Goal: Find specific page/section: Find specific page/section

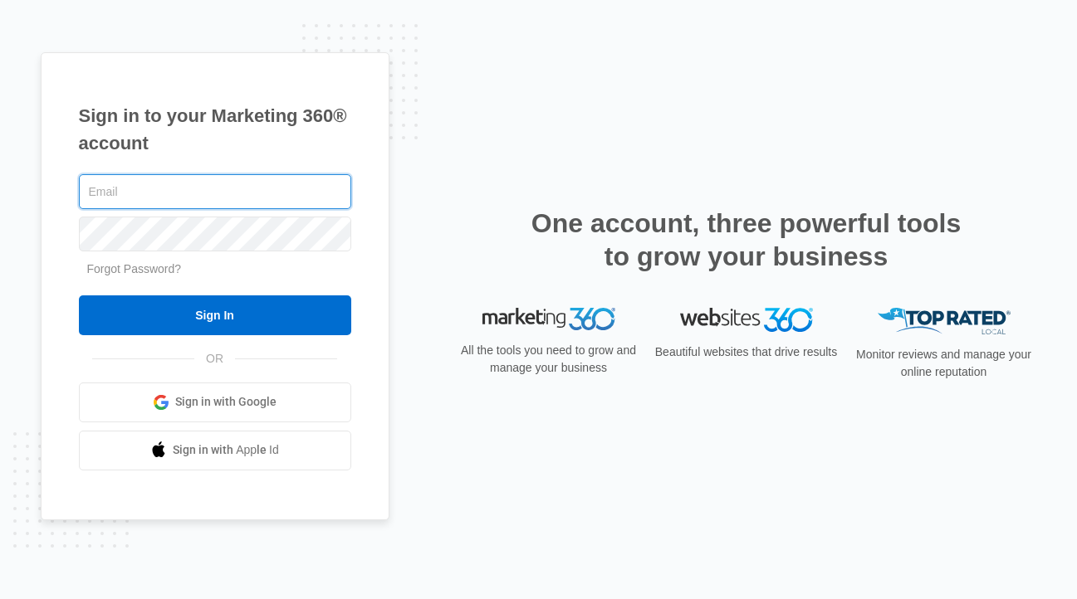
click at [286, 183] on input "text" at bounding box center [215, 191] width 272 height 35
click at [279, 190] on input "text" at bounding box center [215, 191] width 272 height 35
click at [0, 599] on com-1password-button at bounding box center [0, 599] width 0 height 0
type input "[PERSON_NAME][EMAIL_ADDRESS][DOMAIN_NAME]"
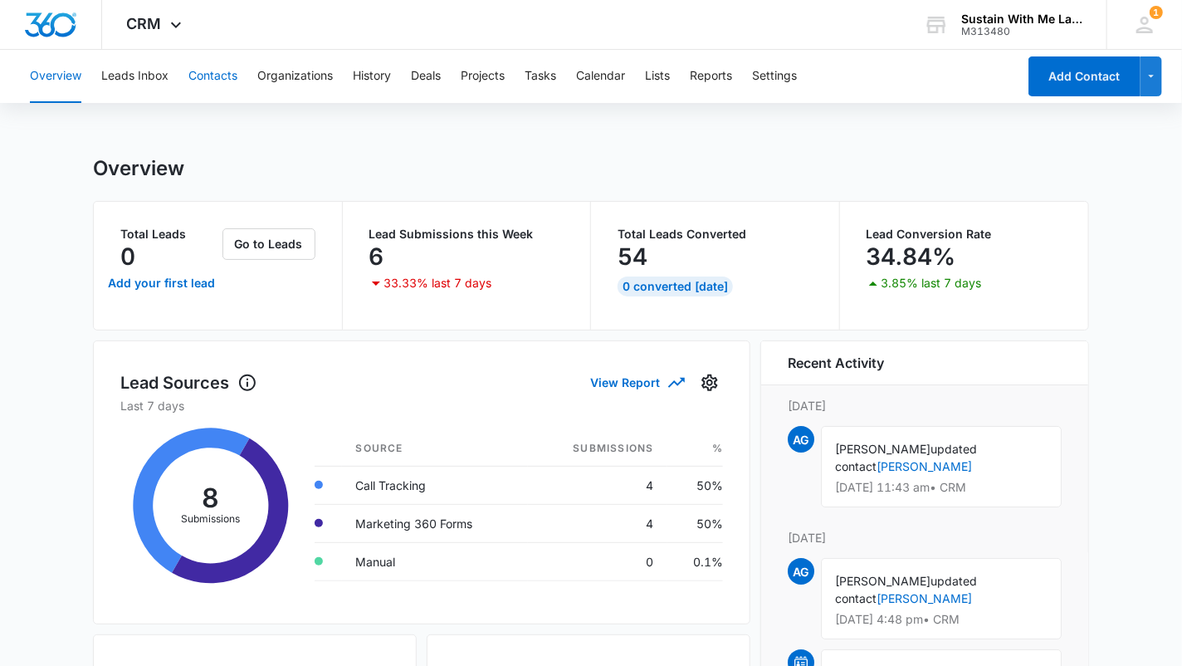
click at [216, 85] on button "Contacts" at bounding box center [212, 76] width 49 height 53
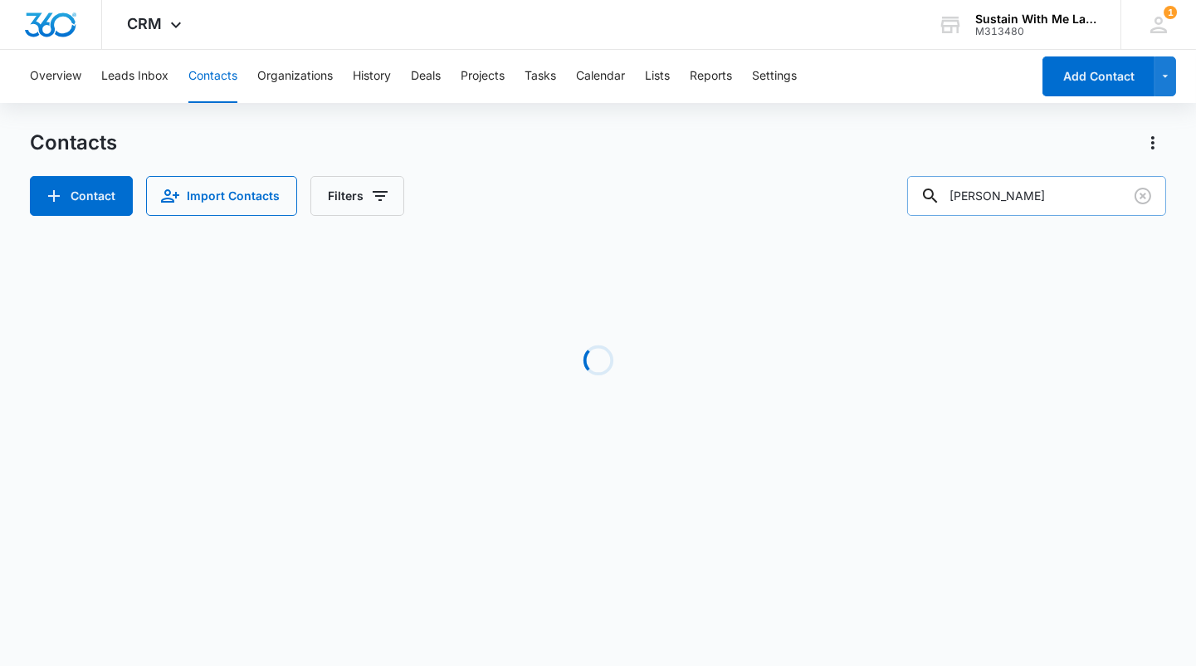
click at [1049, 193] on input "[PERSON_NAME]" at bounding box center [1037, 196] width 259 height 40
paste input "Pallavi"
type input "Pallavi"
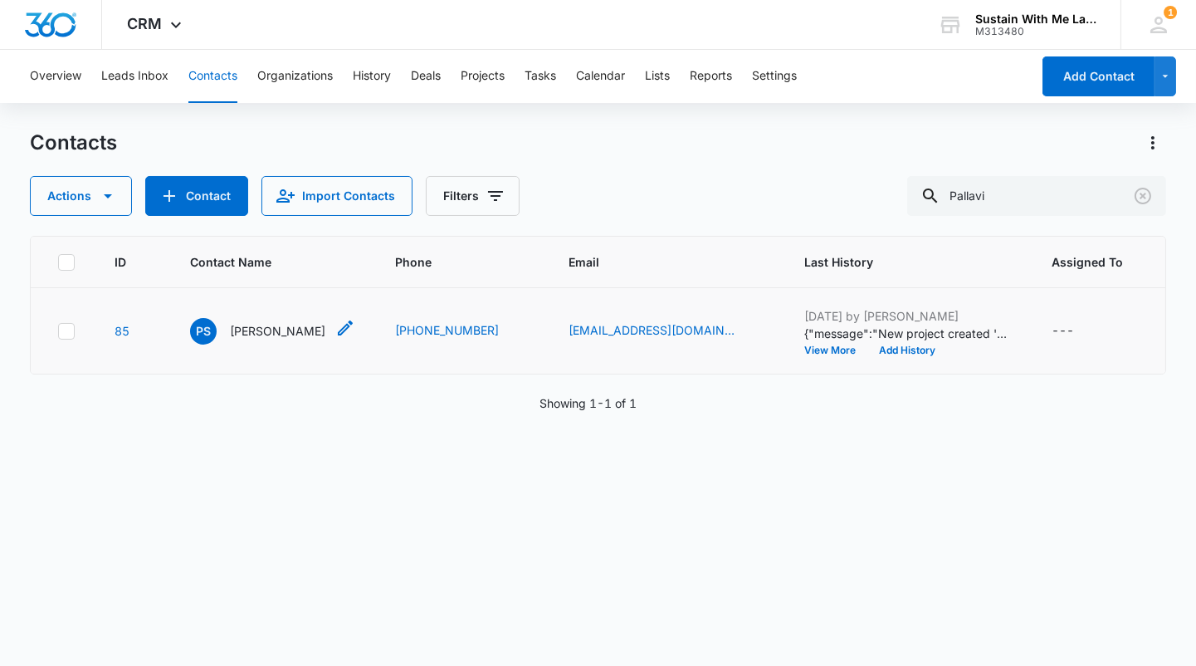
click at [265, 324] on p "[PERSON_NAME]" at bounding box center [277, 330] width 95 height 17
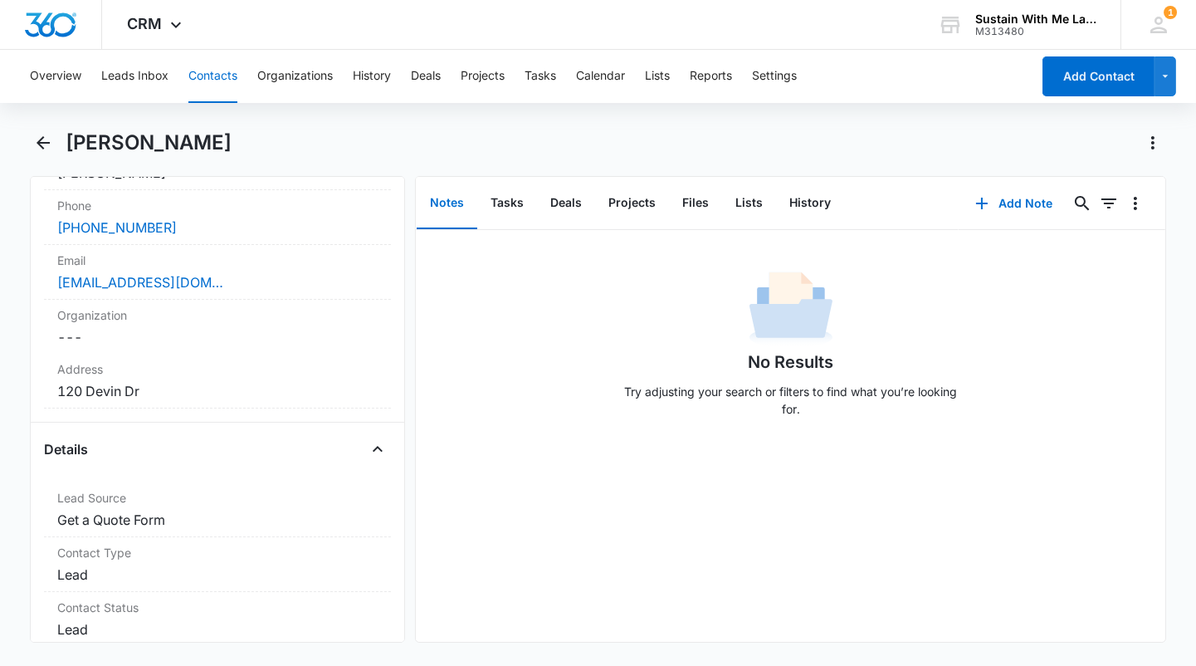
scroll to position [371, 0]
